Goal: Find specific page/section: Find specific page/section

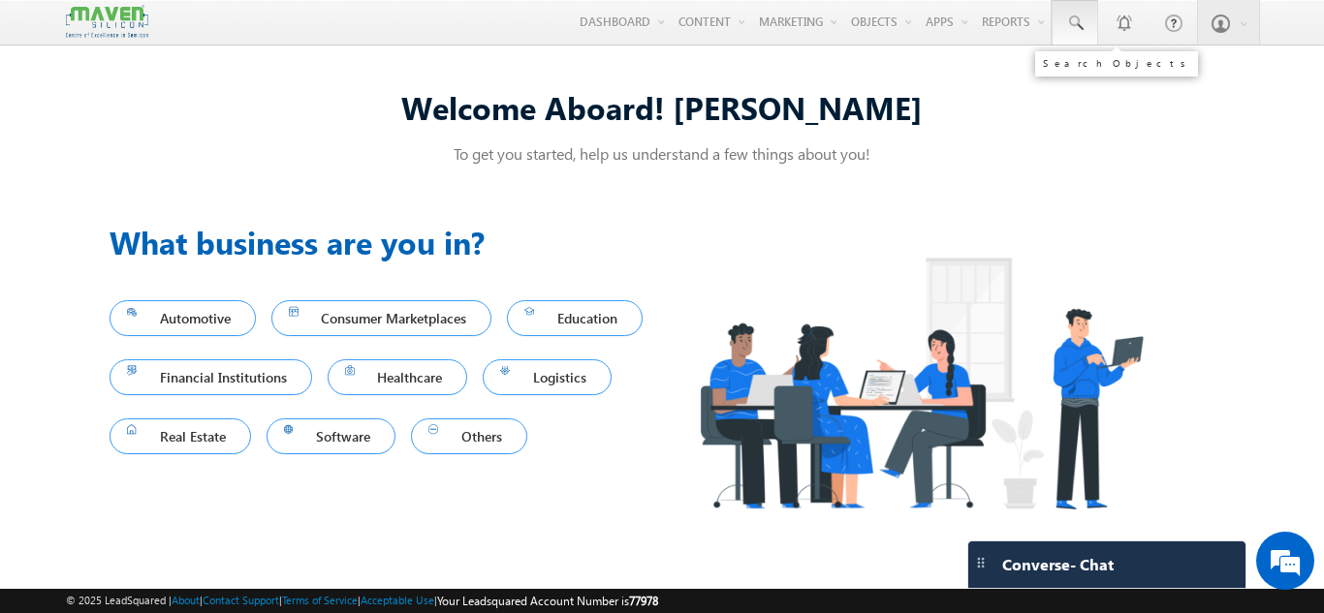
click at [1083, 27] on span at bounding box center [1074, 23] width 19 height 19
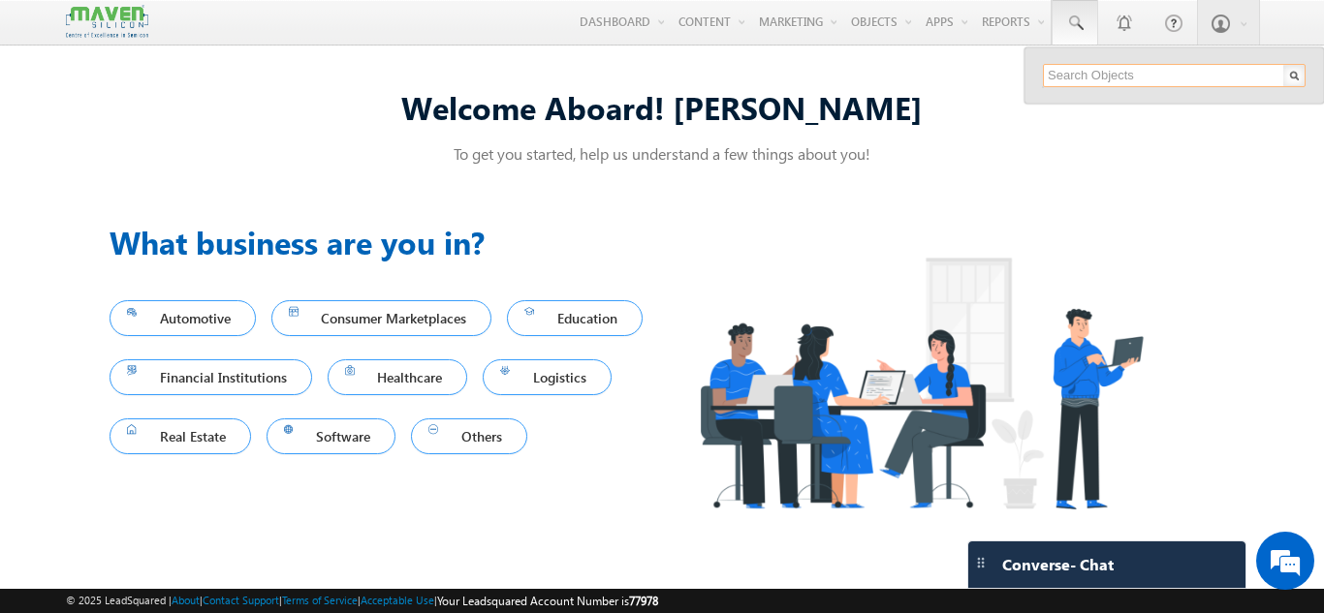
click at [1062, 78] on input "text" at bounding box center [1174, 75] width 263 height 23
drag, startPoint x: 1126, startPoint y: 76, endPoint x: 1039, endPoint y: 87, distance: 88.0
click at [1039, 87] on div "9611433593 No results found." at bounding box center [1173, 75] width 299 height 56
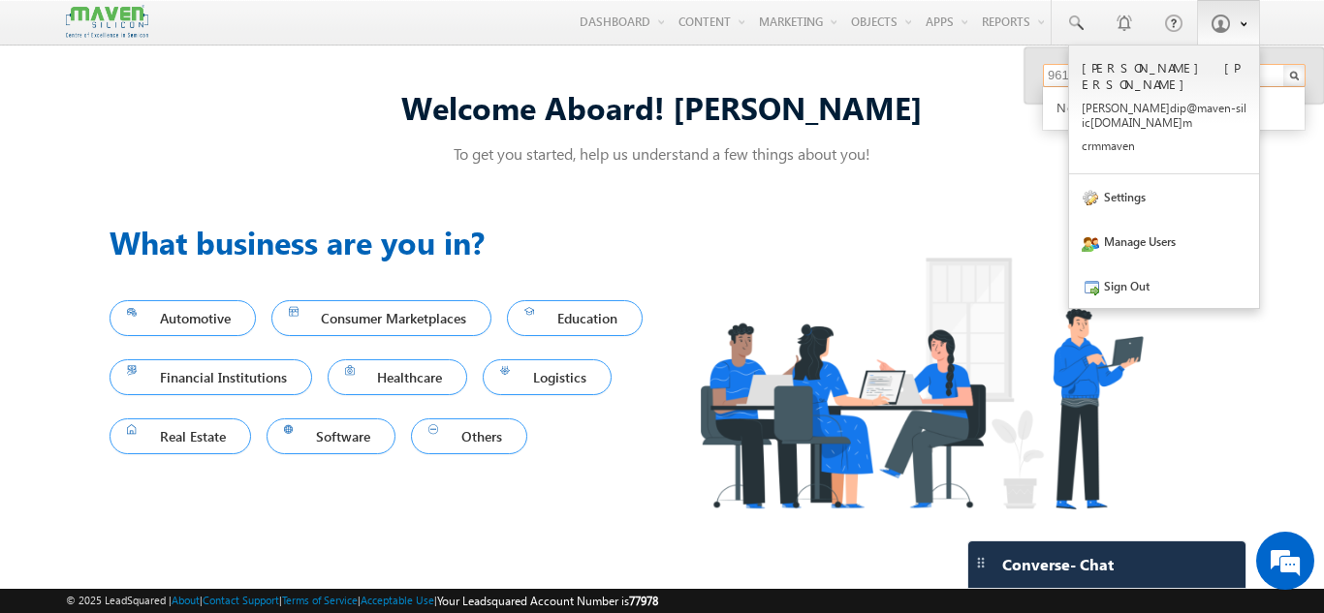
type input "9611433593"
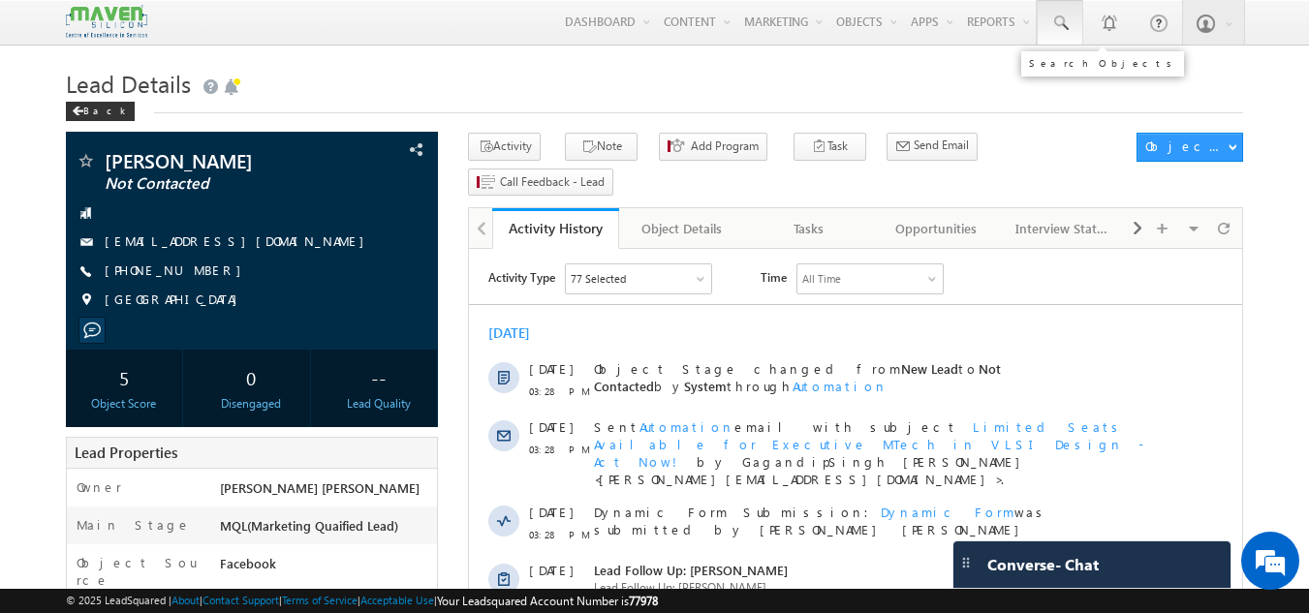
drag, startPoint x: 0, startPoint y: 0, endPoint x: 1051, endPoint y: 32, distance: 1051.0
click at [1051, 32] on span at bounding box center [1060, 23] width 19 height 19
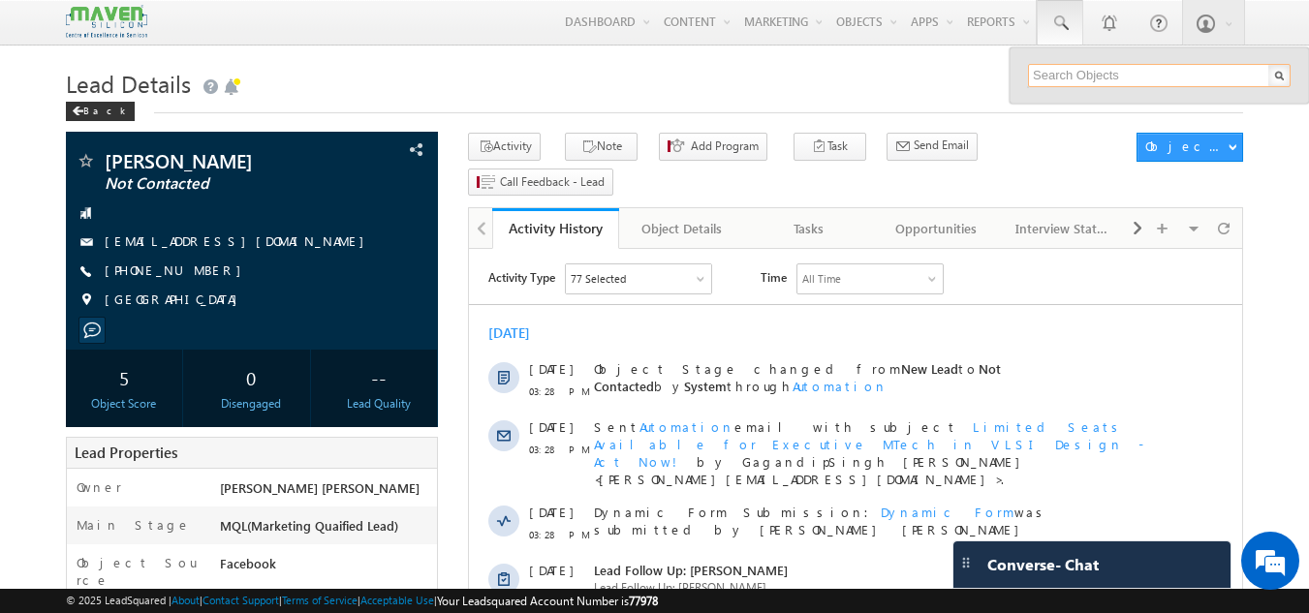
click at [1041, 72] on input "text" at bounding box center [1159, 75] width 263 height 23
type input "9611433593"
